Goal: Obtain resource: Download file/media

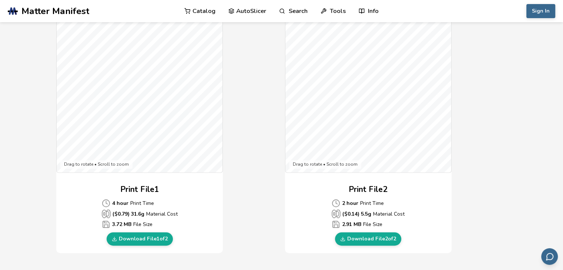
click at [204, 7] on link "Catalog" at bounding box center [199, 11] width 31 height 22
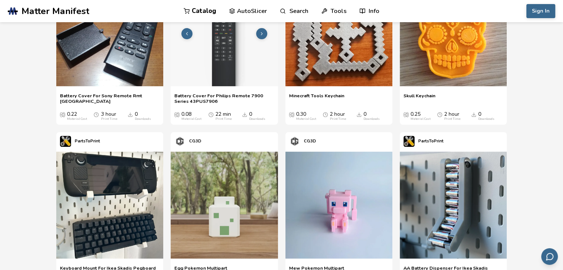
scroll to position [266, 0]
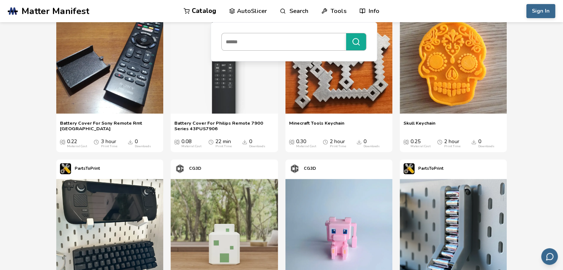
click at [283, 43] on input at bounding box center [282, 41] width 121 height 13
type input "***"
click at [346, 33] on button "***" at bounding box center [356, 41] width 20 height 17
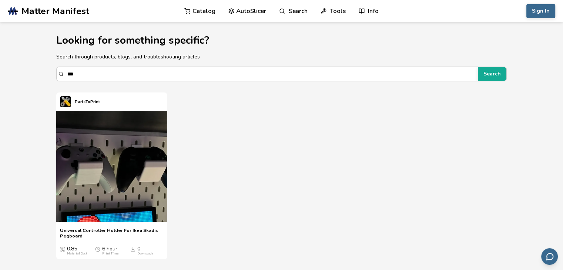
click at [238, 7] on link "AutoSlicer" at bounding box center [247, 11] width 38 height 22
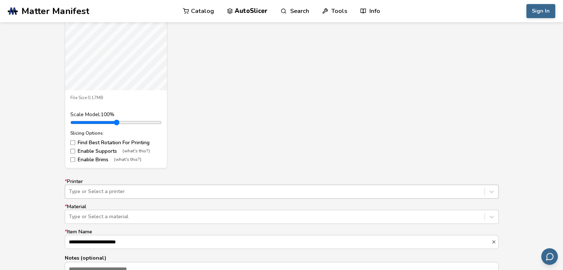
scroll to position [376, 0]
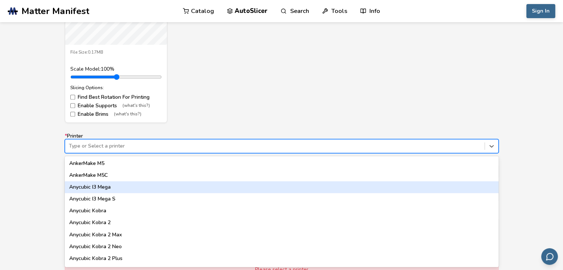
click at [100, 153] on div "62 results available. Use Up and Down to choose options, press Enter to select …" at bounding box center [282, 146] width 434 height 14
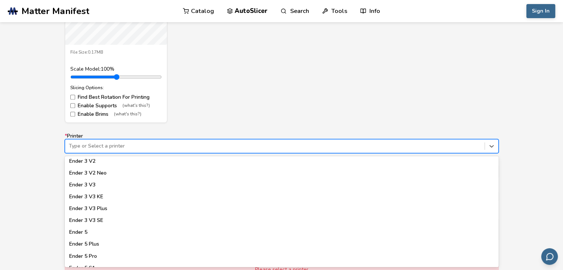
scroll to position [490, 0]
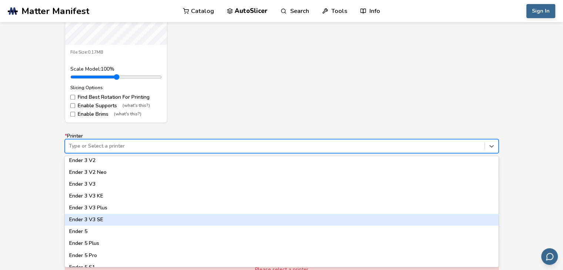
click at [96, 220] on div "Ender 3 V3 SE" at bounding box center [282, 220] width 434 height 12
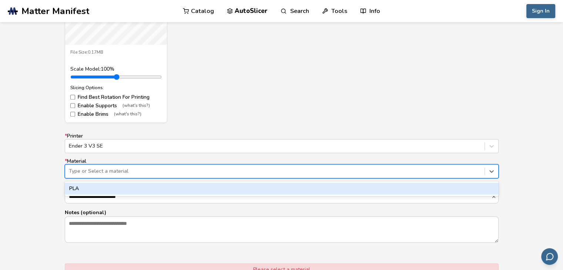
click at [100, 172] on div at bounding box center [275, 171] width 412 height 7
click at [103, 191] on div "PLA" at bounding box center [282, 189] width 434 height 12
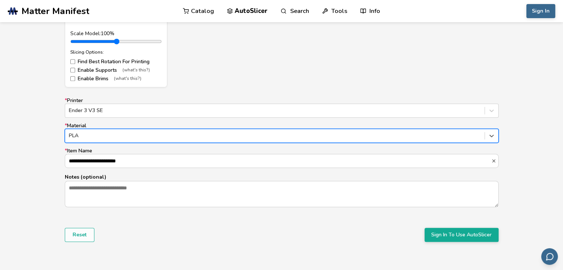
scroll to position [412, 0]
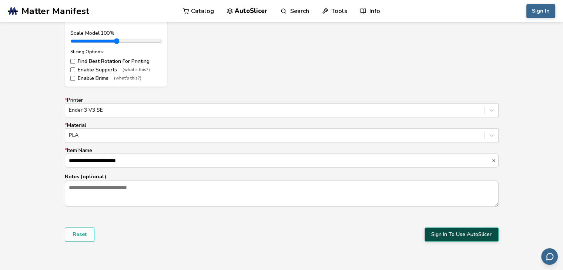
click at [456, 232] on button "Sign In To Use AutoSlicer" at bounding box center [462, 235] width 74 height 14
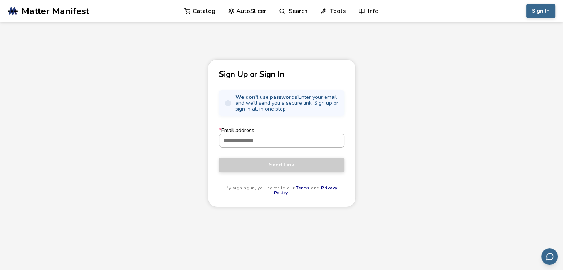
click at [282, 142] on input "* Email address" at bounding box center [282, 140] width 124 height 13
type input "**********"
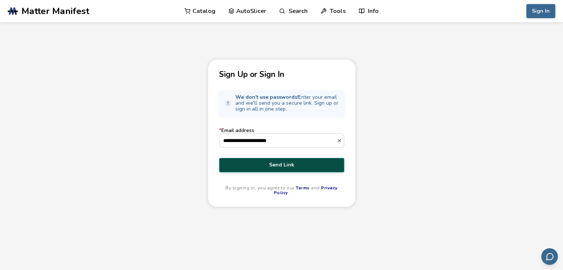
click at [287, 165] on span "Send Link" at bounding box center [282, 165] width 114 height 6
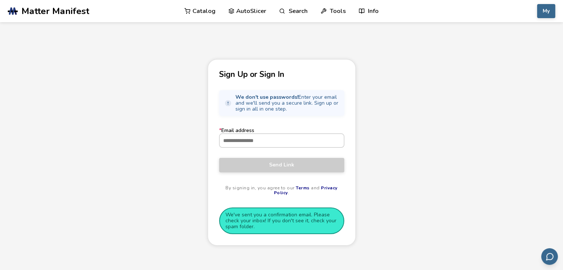
click at [263, 139] on input "* Email address" at bounding box center [282, 140] width 124 height 13
type input "**********"
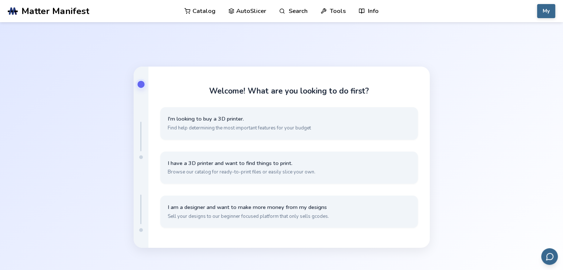
click at [250, 11] on link "AutoSlicer" at bounding box center [247, 11] width 38 height 22
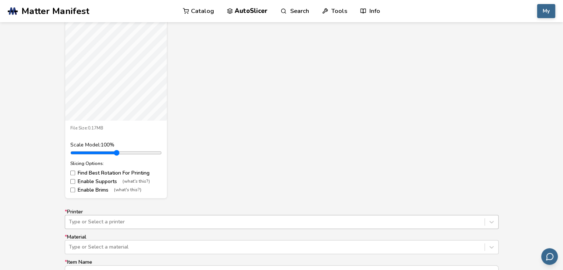
scroll to position [376, 0]
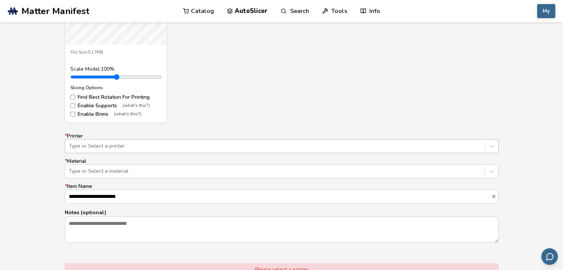
click at [87, 153] on div "Type or Select a printer" at bounding box center [282, 146] width 434 height 14
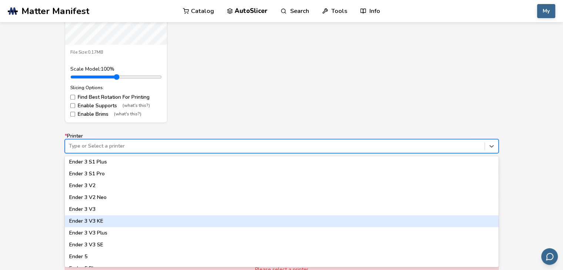
scroll to position [465, 0]
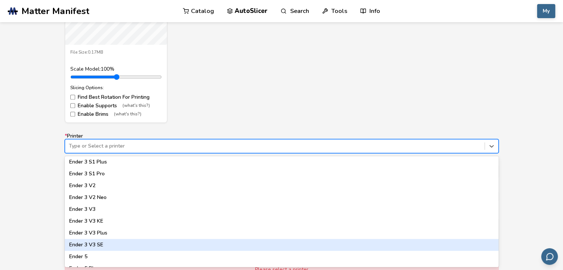
click at [93, 243] on div "Ender 3 V3 SE" at bounding box center [282, 245] width 434 height 12
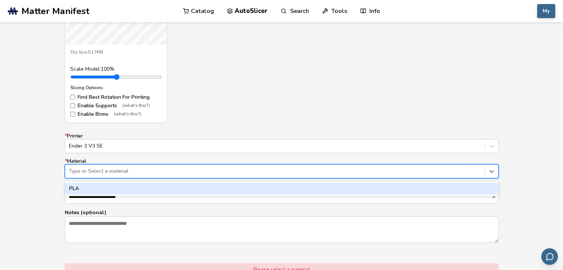
click at [109, 170] on div at bounding box center [275, 171] width 412 height 7
click at [102, 189] on div "PLA" at bounding box center [282, 189] width 434 height 12
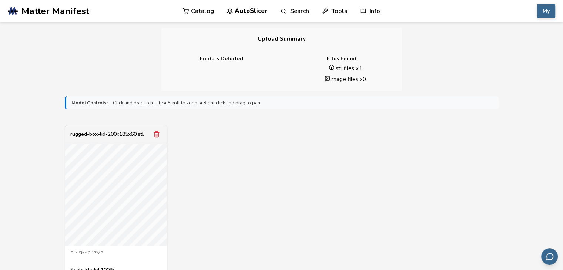
scroll to position [173, 0]
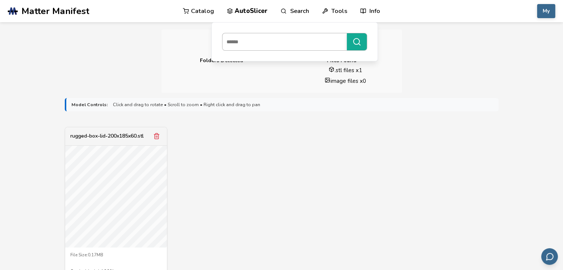
click at [292, 42] on input at bounding box center [283, 41] width 121 height 13
type input "***"
click at [347, 33] on button "***" at bounding box center [357, 41] width 20 height 17
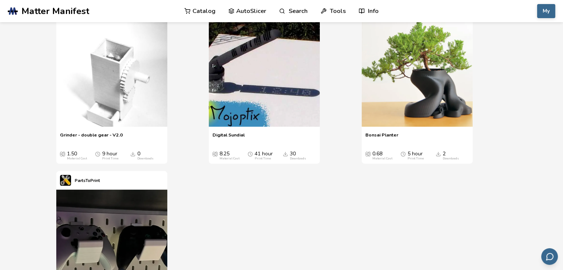
scroll to position [1546, 0]
click at [308, 78] on button at bounding box center [303, 72] width 11 height 11
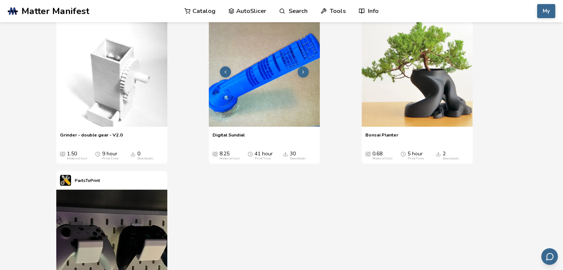
click at [304, 75] on icon at bounding box center [303, 72] width 5 height 5
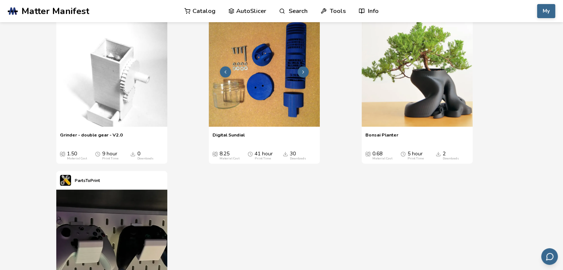
click at [304, 75] on icon at bounding box center [303, 72] width 5 height 5
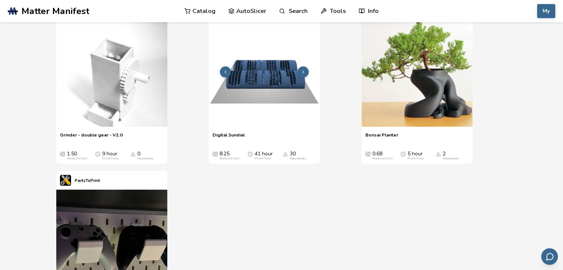
click at [304, 75] on icon at bounding box center [303, 72] width 5 height 5
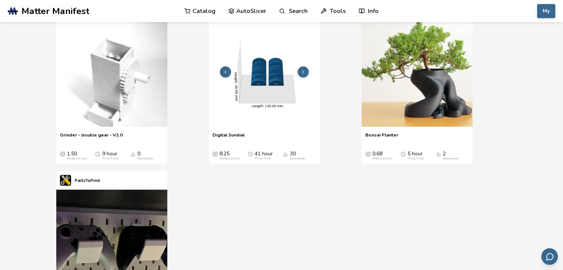
click at [304, 75] on icon at bounding box center [303, 72] width 5 height 5
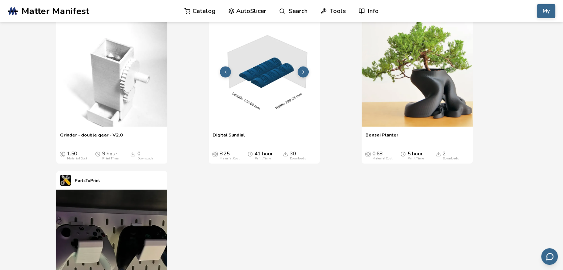
click at [304, 75] on icon at bounding box center [303, 72] width 5 height 5
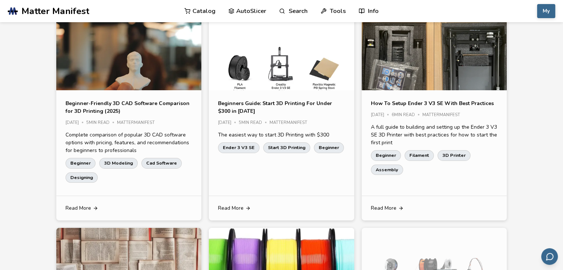
scroll to position [0, 0]
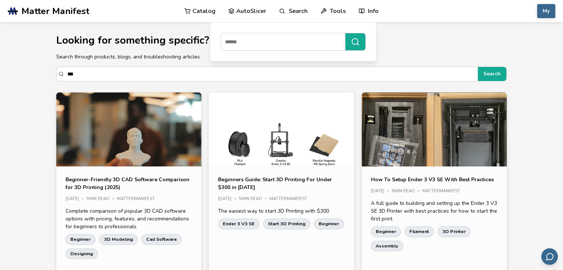
click at [204, 11] on link "Catalog" at bounding box center [199, 11] width 31 height 22
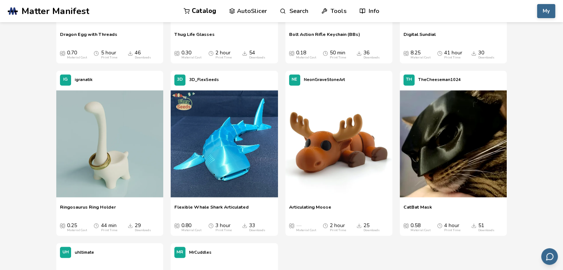
scroll to position [1219, 0]
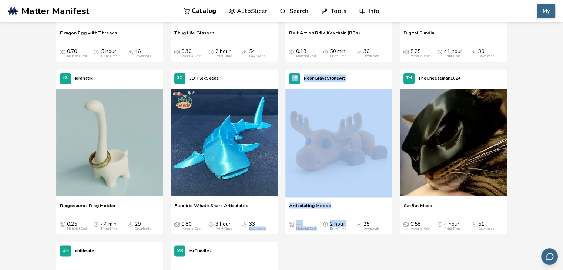
drag, startPoint x: 278, startPoint y: 216, endPoint x: 330, endPoint y: 240, distance: 57.8
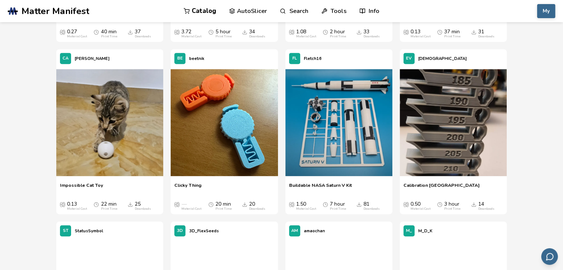
scroll to position [3136, 0]
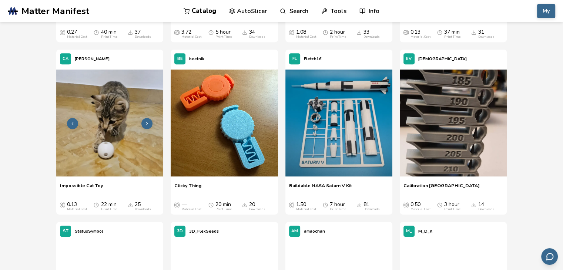
click at [158, 147] on img at bounding box center [109, 123] width 107 height 107
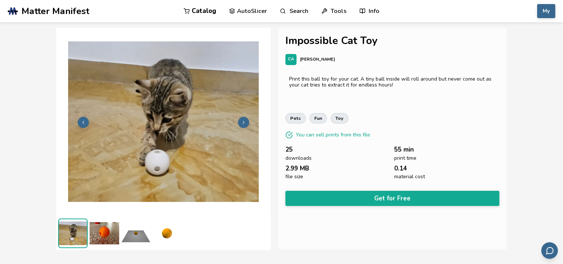
click at [247, 122] on button at bounding box center [243, 122] width 11 height 11
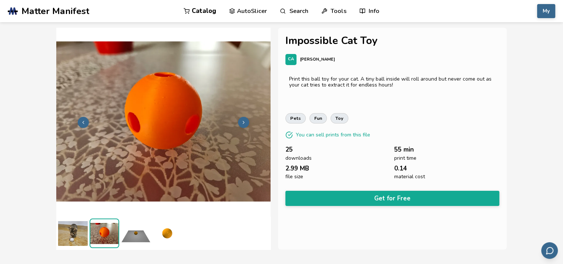
click at [247, 122] on button at bounding box center [243, 122] width 11 height 11
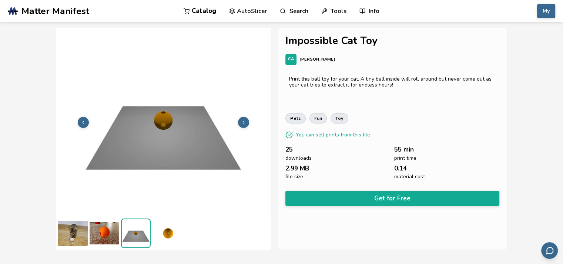
click at [247, 122] on button at bounding box center [243, 122] width 11 height 11
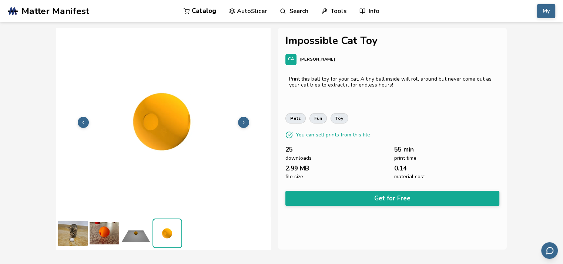
click at [247, 122] on button at bounding box center [243, 122] width 11 height 11
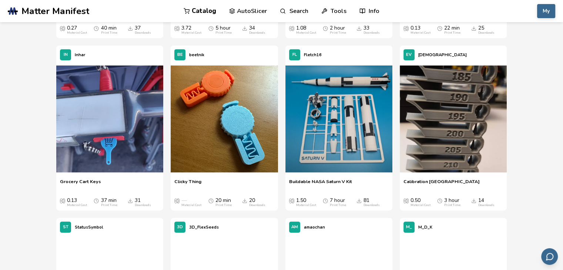
scroll to position [3140, 0]
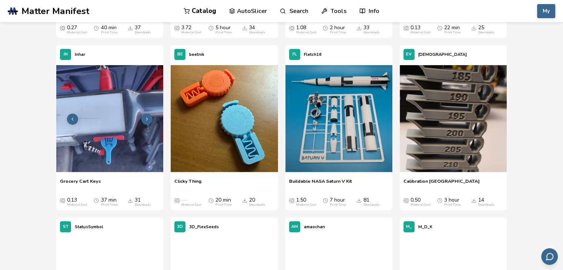
click at [120, 132] on img at bounding box center [109, 118] width 107 height 107
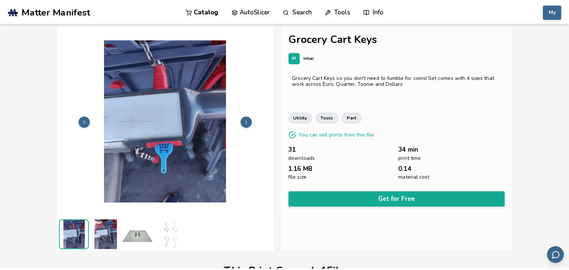
scroll to position [4, 0]
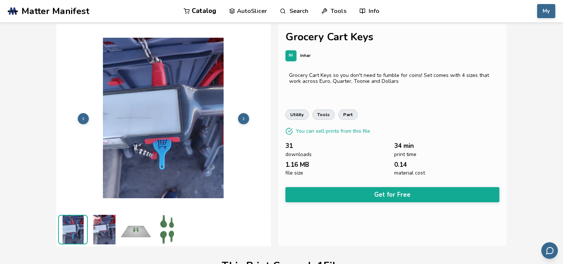
click at [135, 234] on img at bounding box center [136, 230] width 30 height 30
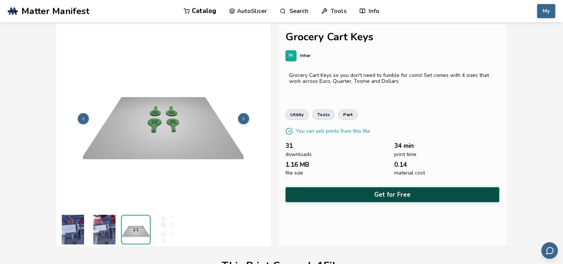
click at [320, 192] on button "Get for Free" at bounding box center [392, 194] width 214 height 15
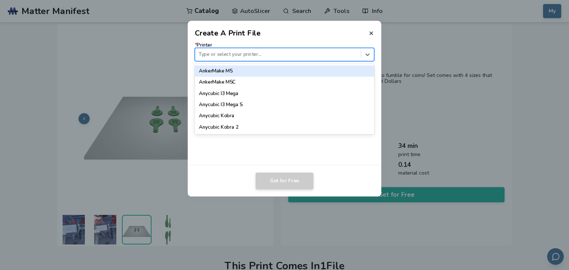
click at [278, 54] on div at bounding box center [277, 54] width 158 height 7
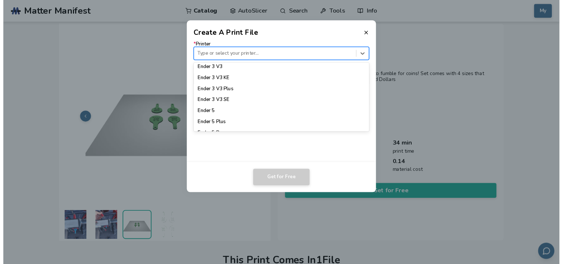
scroll to position [521, 0]
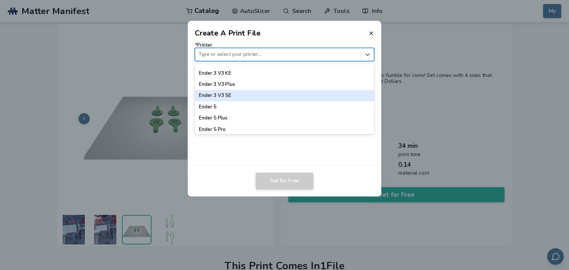
click at [228, 95] on div "Ender 3 V3 SE" at bounding box center [285, 95] width 180 height 11
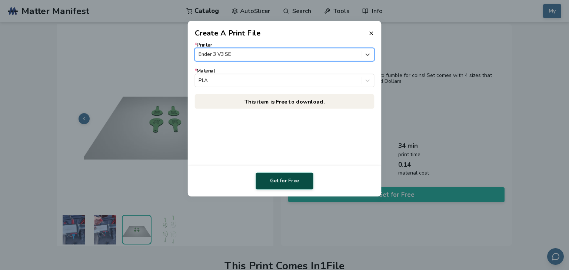
click at [284, 184] on button "Get for Free" at bounding box center [284, 181] width 58 height 17
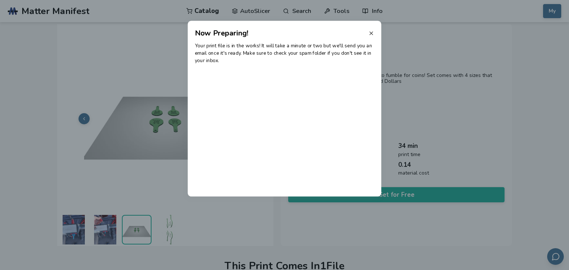
click at [371, 33] on line at bounding box center [370, 33] width 3 height 3
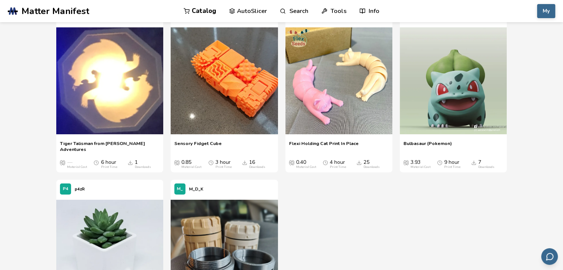
scroll to position [14048, 0]
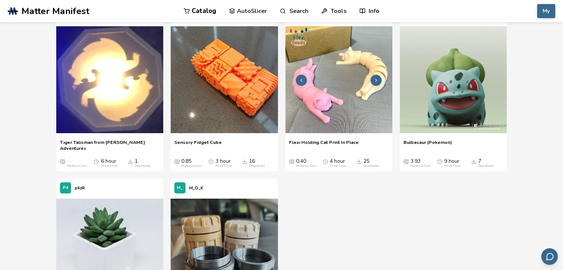
click at [361, 79] on img at bounding box center [338, 79] width 107 height 107
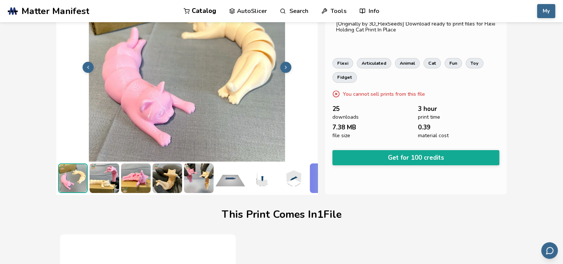
scroll to position [53, 0]
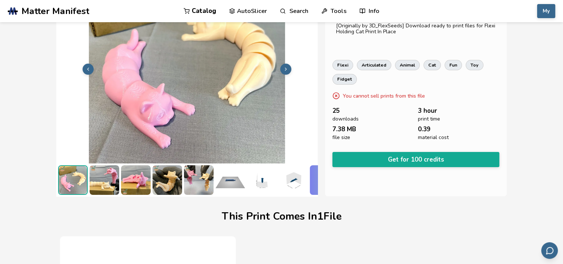
click at [361, 79] on div "flexi articulated animal cat fun toy fidget" at bounding box center [415, 72] width 167 height 25
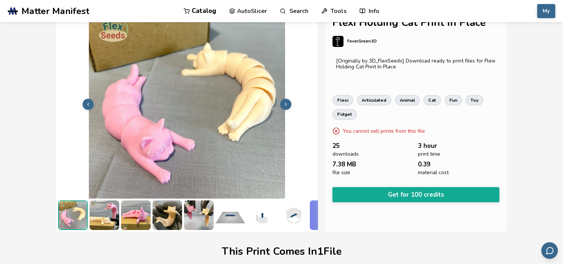
scroll to position [18, 0]
click at [288, 99] on button at bounding box center [285, 104] width 11 height 11
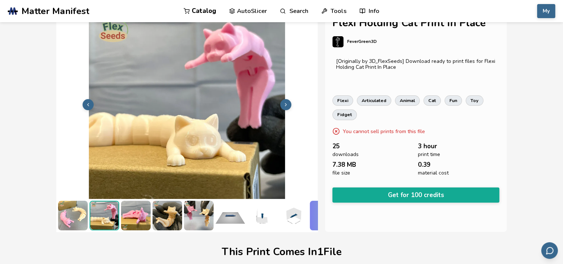
click at [288, 99] on button at bounding box center [285, 104] width 11 height 11
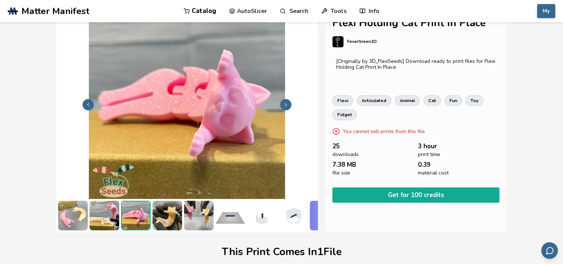
click at [288, 99] on button at bounding box center [285, 104] width 11 height 11
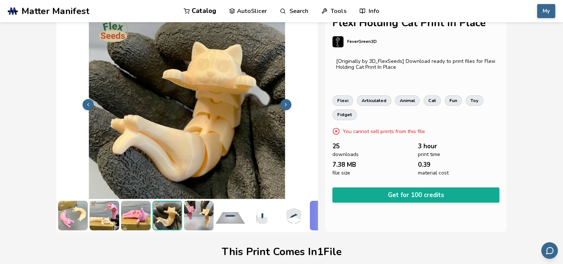
click at [288, 99] on button at bounding box center [285, 104] width 11 height 11
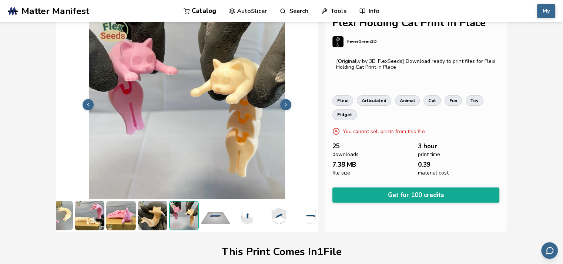
click at [288, 99] on button at bounding box center [285, 104] width 11 height 11
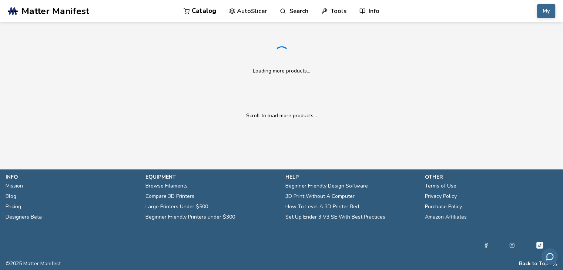
scroll to position [334, 0]
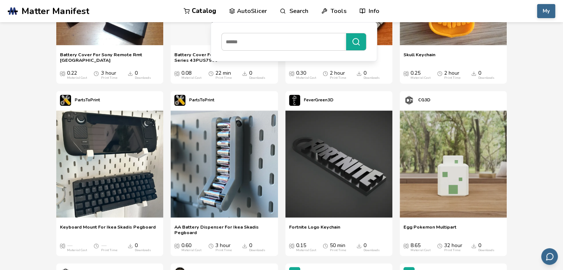
click at [299, 12] on link "Search" at bounding box center [294, 11] width 28 height 22
click at [286, 39] on input at bounding box center [282, 41] width 121 height 13
click at [346, 33] on button "*******" at bounding box center [356, 41] width 20 height 17
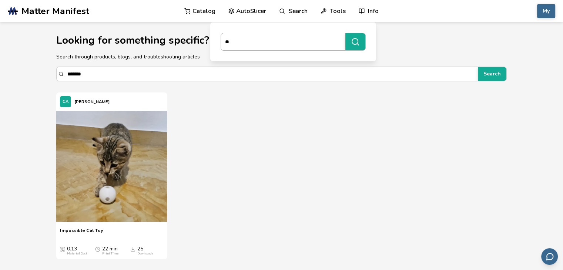
type input "*"
click at [345, 33] on button "*********" at bounding box center [355, 41] width 20 height 17
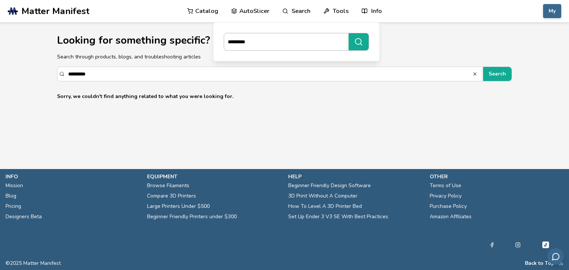
type input "*********"
click at [348, 33] on button "*********" at bounding box center [358, 41] width 20 height 17
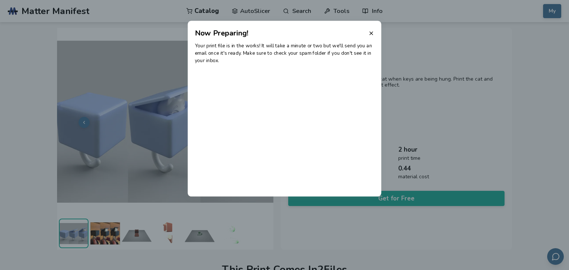
click at [372, 32] on line at bounding box center [370, 33] width 3 height 3
